Goal: Transaction & Acquisition: Purchase product/service

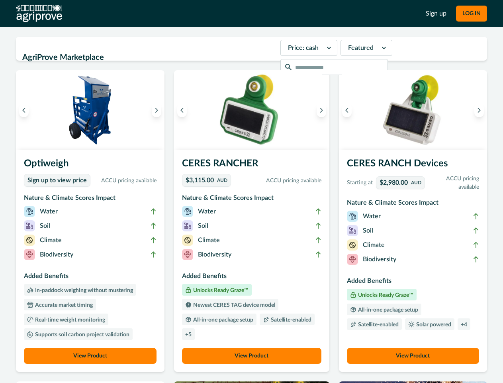
click at [472, 14] on button "LOG IN" at bounding box center [471, 14] width 31 height 16
click at [24, 110] on icon "Previous image" at bounding box center [24, 110] width 6 height 6
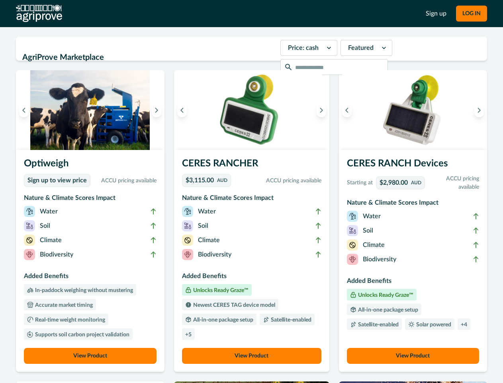
click at [159, 110] on icon "Next image" at bounding box center [157, 110] width 6 height 6
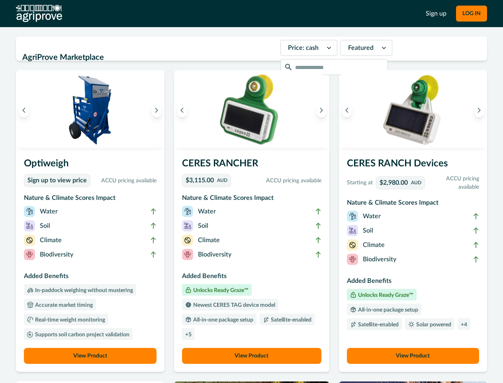
click at [91, 261] on li "Biodiversity" at bounding box center [90, 256] width 133 height 14
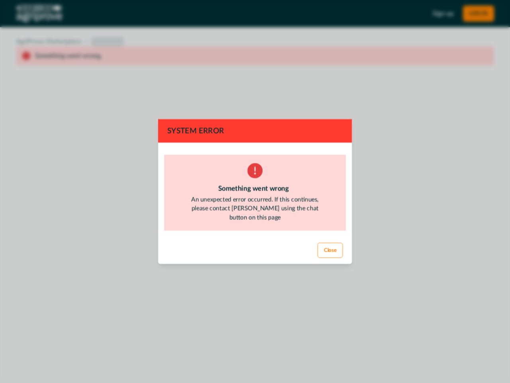
click at [91, 356] on div "System Error Something went wrong An unexpected error occurred. If this continu…" at bounding box center [255, 191] width 510 height 383
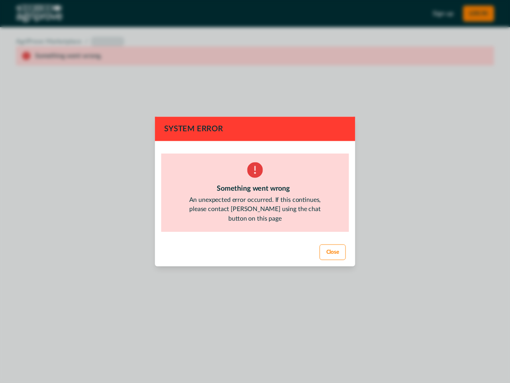
click at [184, 110] on div "System Error Something went wrong An unexpected error occurred. If this continu…" at bounding box center [255, 191] width 510 height 383
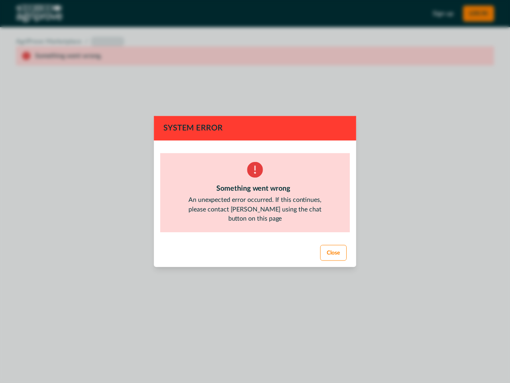
click at [319, 110] on div "System Error Something went wrong An unexpected error occurred. If this continu…" at bounding box center [255, 191] width 510 height 383
click at [252, 261] on footer "Close" at bounding box center [254, 253] width 203 height 29
click at [252, 356] on div "System Error Something went wrong An unexpected error occurred. If this continu…" at bounding box center [255, 191] width 510 height 383
click at [345, 110] on div "System Error Something went wrong An unexpected error occurred. If this continu…" at bounding box center [255, 191] width 510 height 383
